Goal: Navigation & Orientation: Find specific page/section

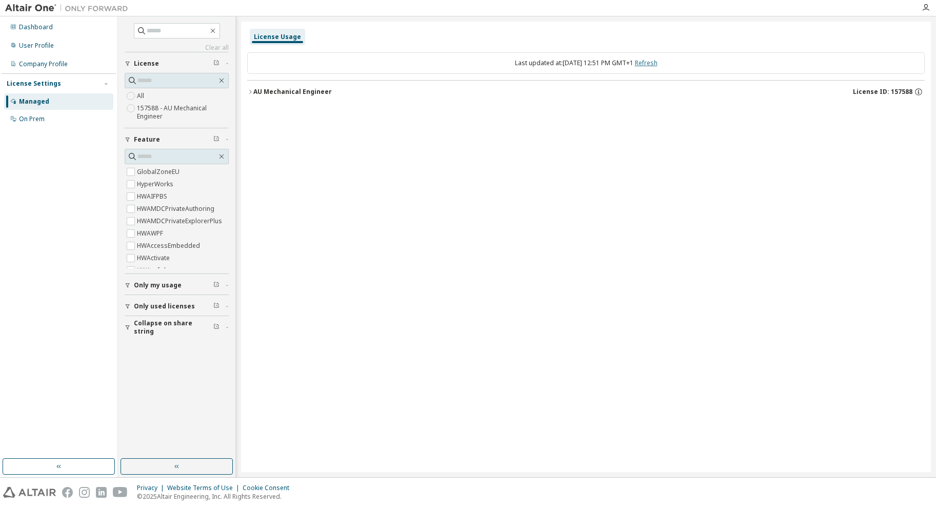
click at [658, 65] on link "Refresh" at bounding box center [646, 62] width 23 height 9
click at [249, 93] on icon "button" at bounding box center [250, 92] width 6 height 6
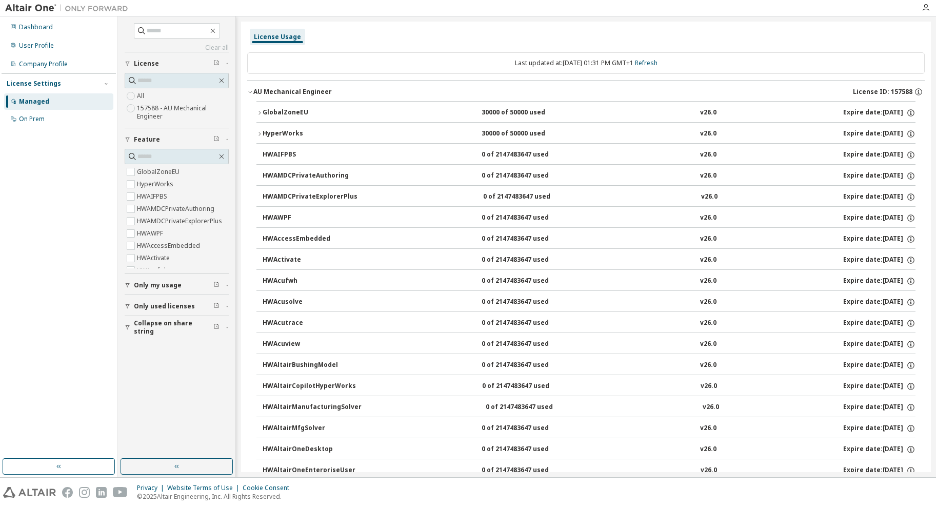
click at [249, 93] on icon "button" at bounding box center [250, 92] width 6 height 6
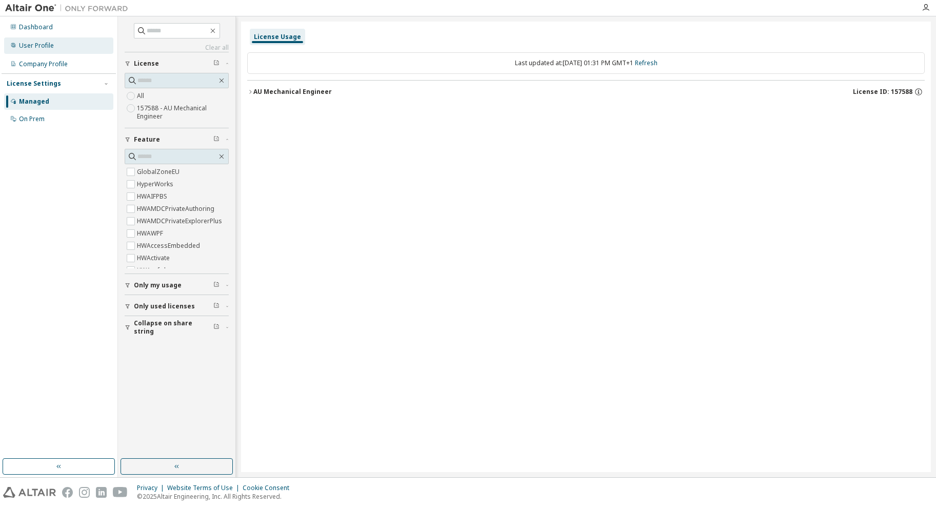
click at [38, 42] on div "User Profile" at bounding box center [36, 46] width 35 height 8
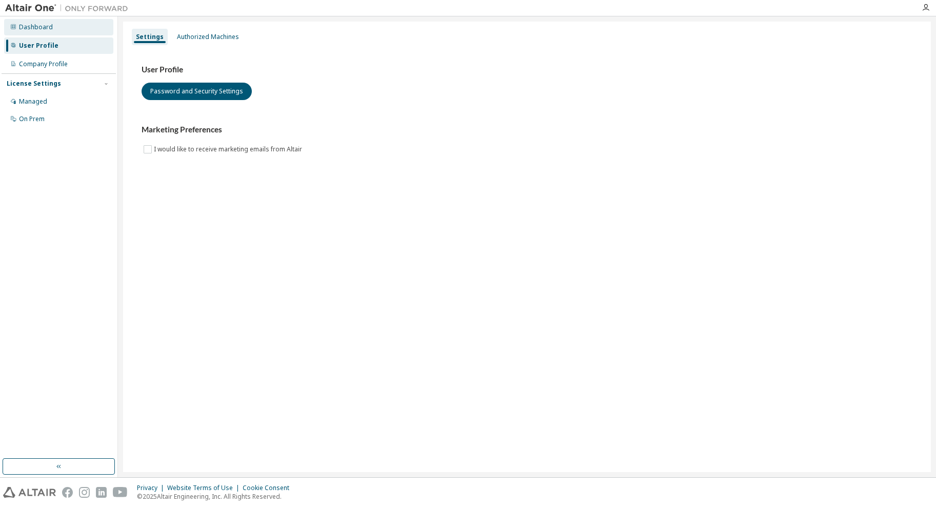
click at [38, 24] on div "Dashboard" at bounding box center [36, 27] width 34 height 8
